Goal: Information Seeking & Learning: Find specific fact

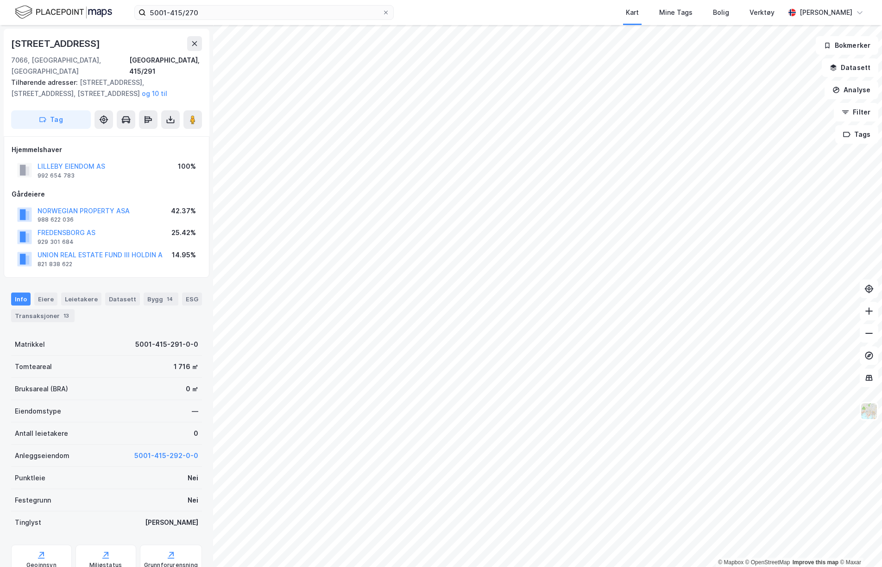
click at [166, 115] on icon at bounding box center [170, 119] width 9 height 9
click at [163, 131] on div "Last ned grunnbok" at bounding box center [130, 138] width 99 height 15
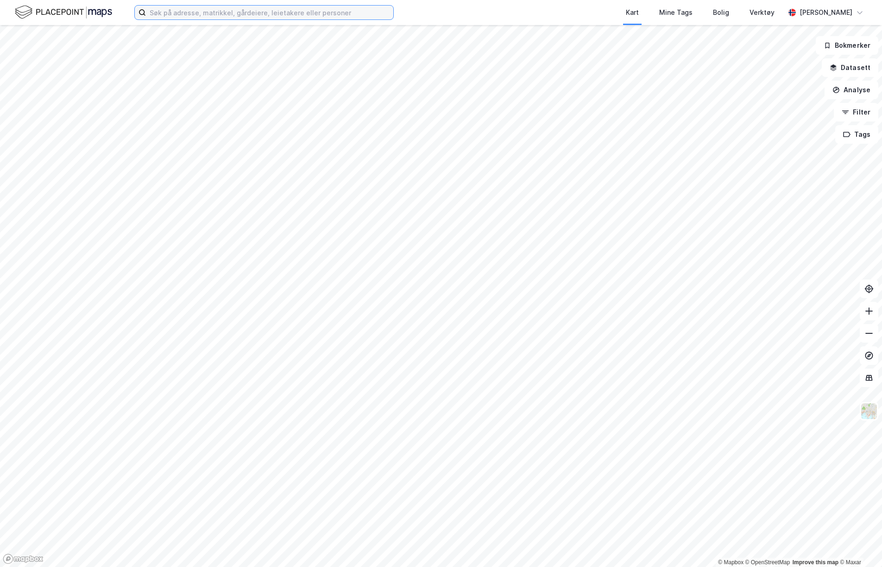
click at [232, 14] on input at bounding box center [269, 13] width 247 height 14
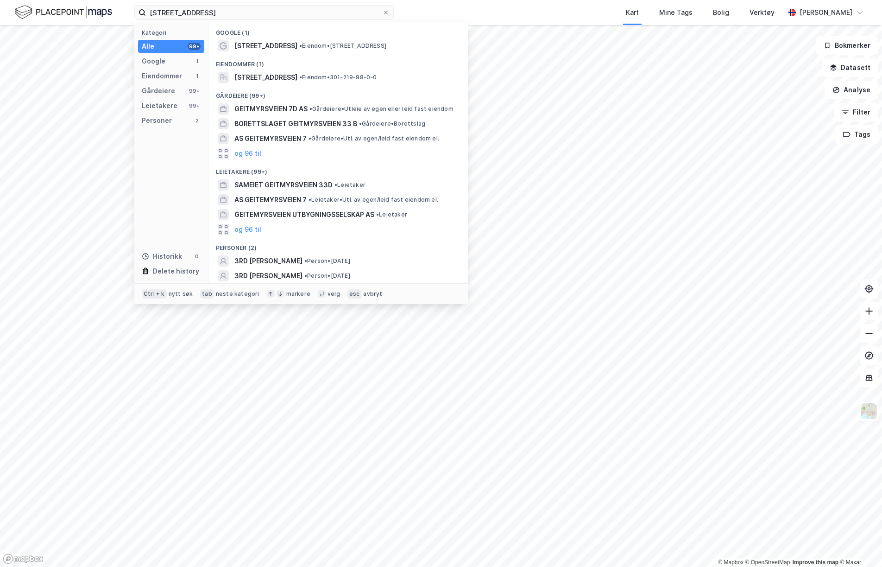
click at [289, 51] on div "[STREET_ADDRESS] • Eiendom • [STREET_ADDRESS]" at bounding box center [338, 45] width 245 height 15
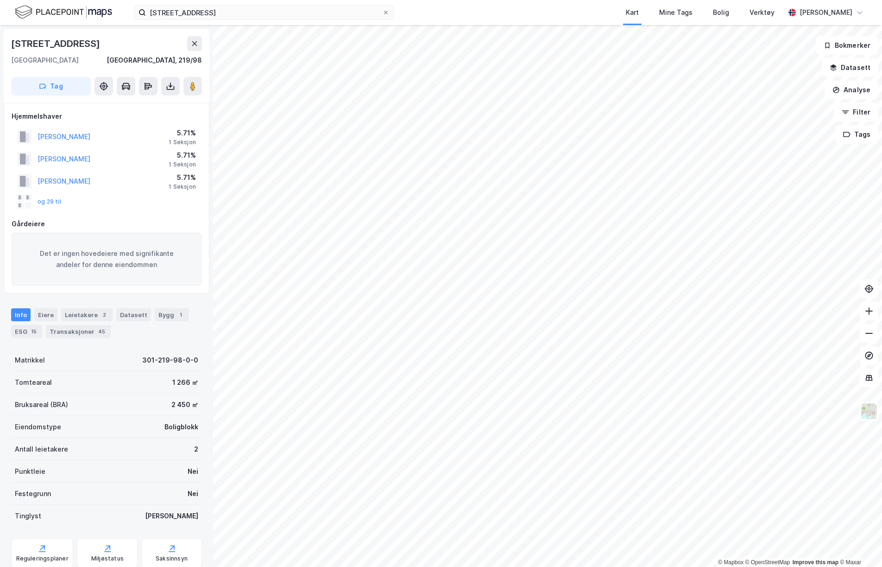
click at [0, 0] on button "og 29 til" at bounding box center [0, 0] width 0 height 0
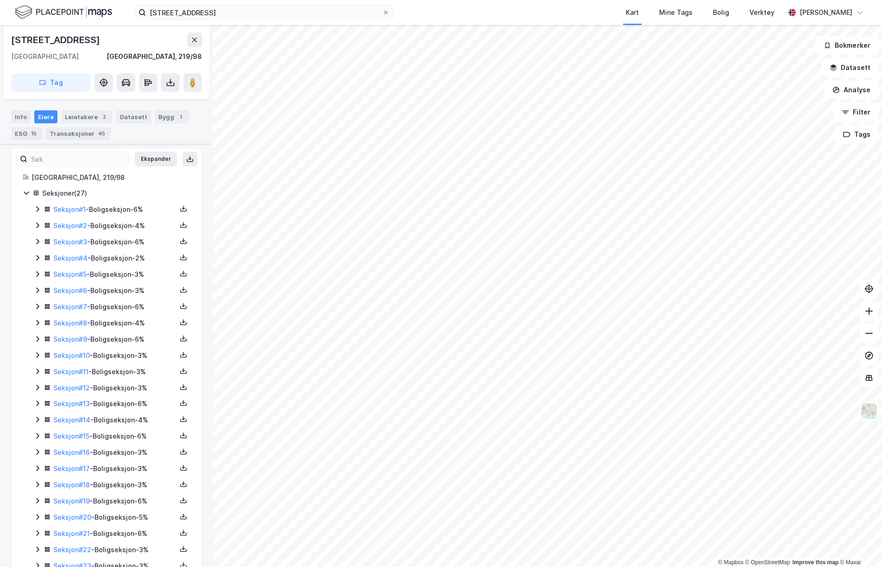
scroll to position [155, 0]
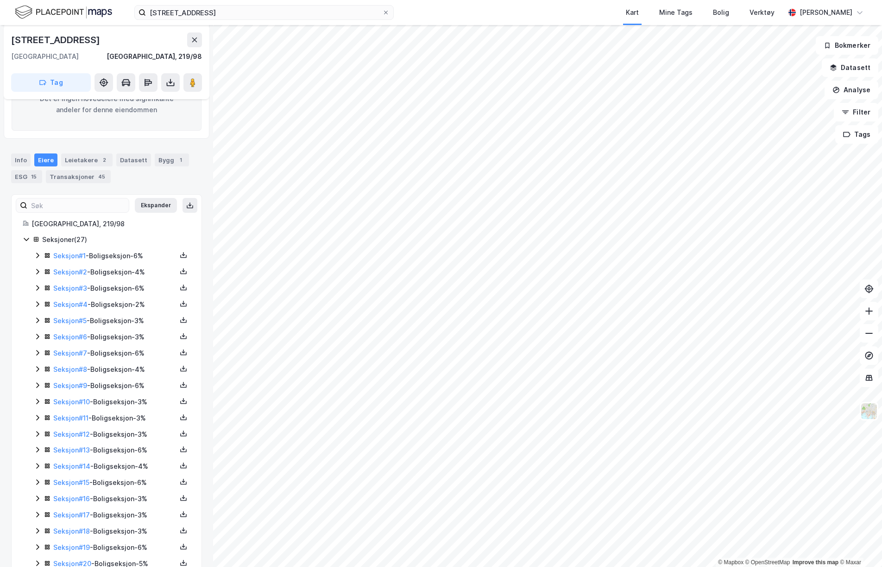
click at [265, 5] on label "[STREET_ADDRESS]" at bounding box center [263, 12] width 259 height 15
click at [265, 6] on input "[STREET_ADDRESS]" at bounding box center [264, 13] width 236 height 14
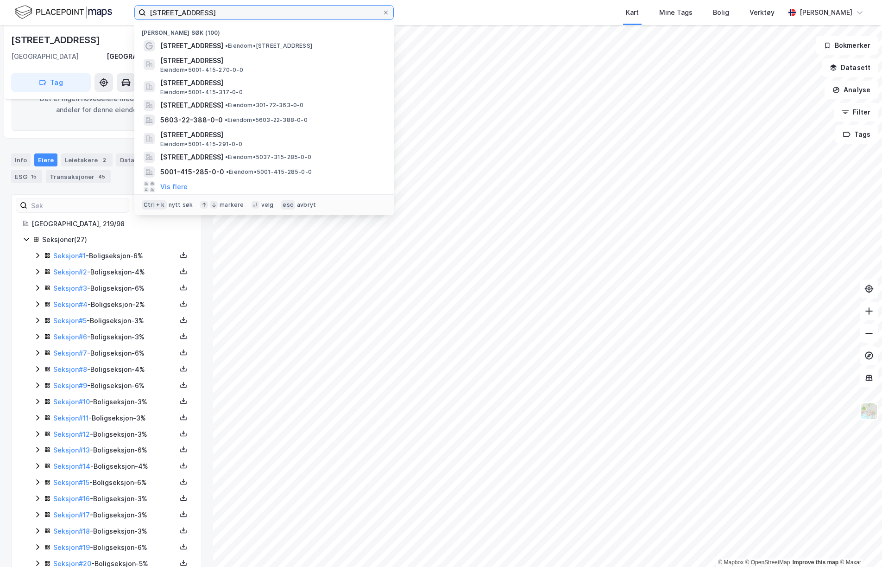
click at [256, 11] on input "[STREET_ADDRESS]" at bounding box center [264, 13] width 236 height 14
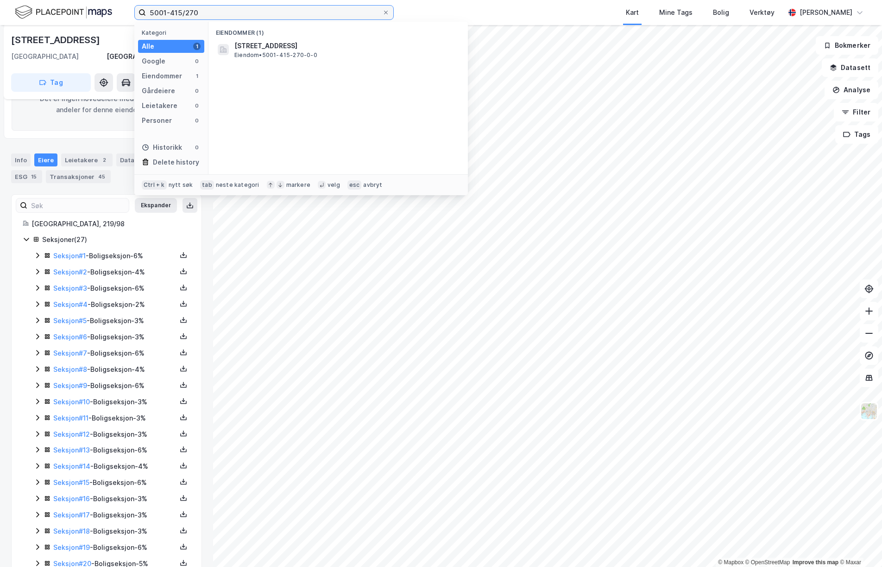
type input "5001-415/270"
click at [298, 57] on span "Eiendom • 5001-415-270-0-0" at bounding box center [275, 54] width 83 height 7
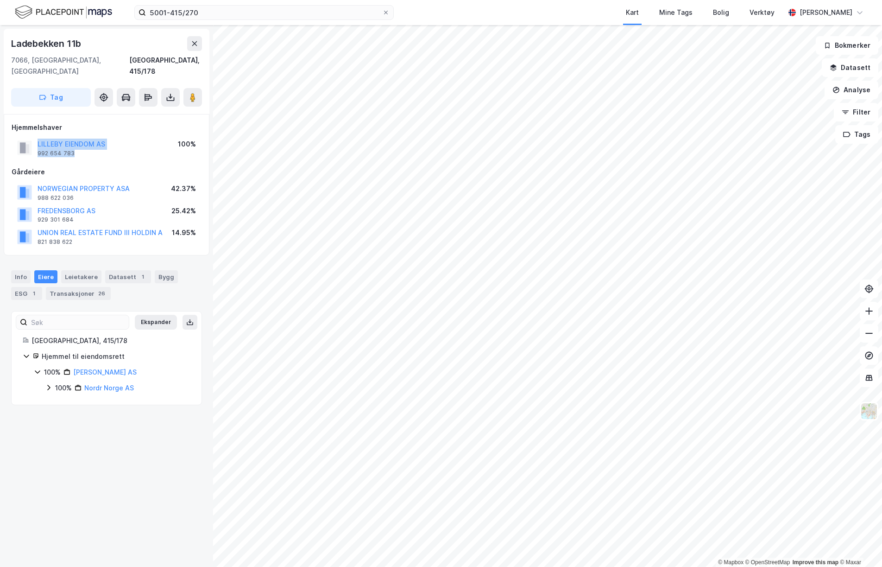
drag, startPoint x: 122, startPoint y: 140, endPoint x: 34, endPoint y: 133, distance: 88.3
click at [34, 137] on div "LILLEBY EIENDOM AS 992 654 783 100%" at bounding box center [107, 148] width 190 height 22
drag, startPoint x: 34, startPoint y: 133, endPoint x: 96, endPoint y: 157, distance: 66.3
click at [96, 166] on div "Gårdeiere" at bounding box center [107, 171] width 190 height 11
